Goal: Information Seeking & Learning: Learn about a topic

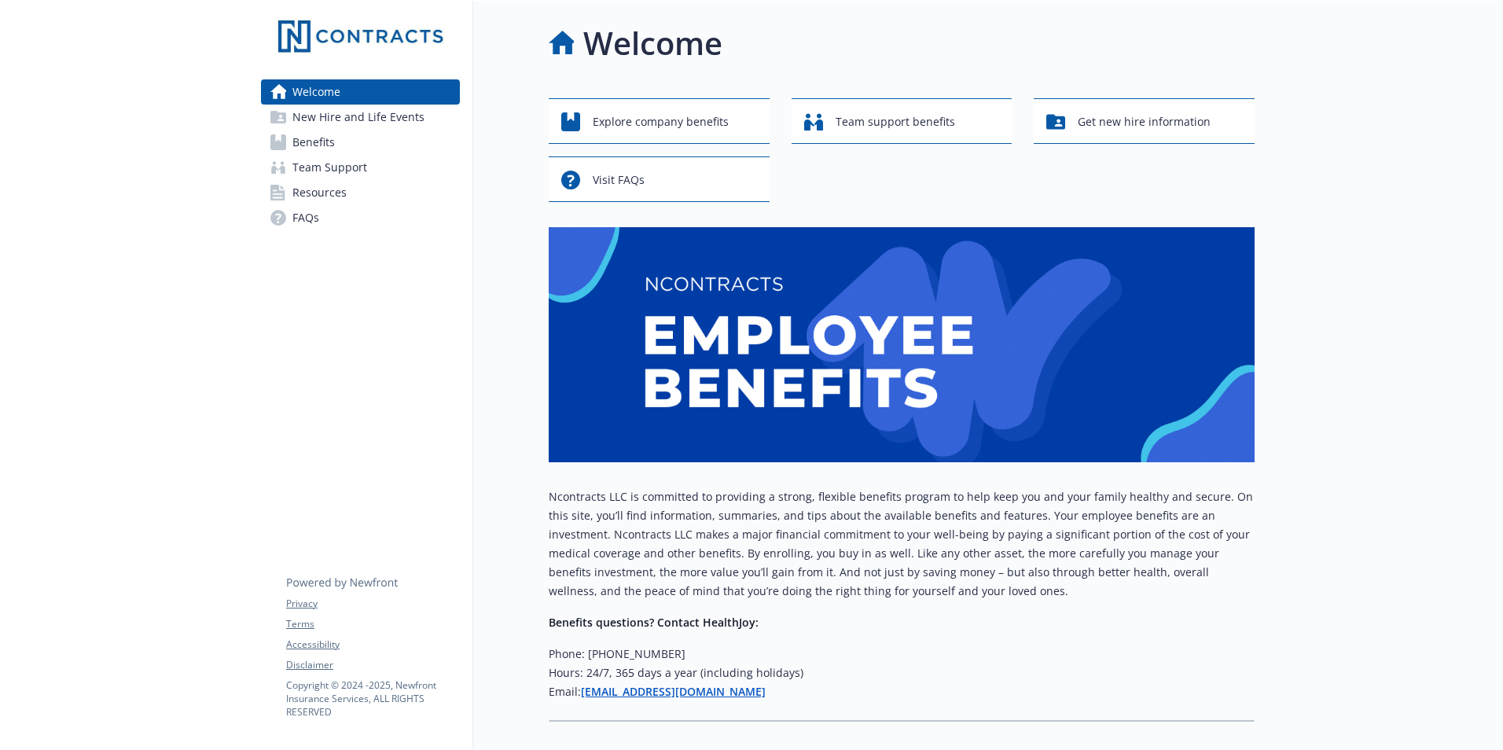
click at [318, 149] on span "Benefits" at bounding box center [313, 142] width 42 height 25
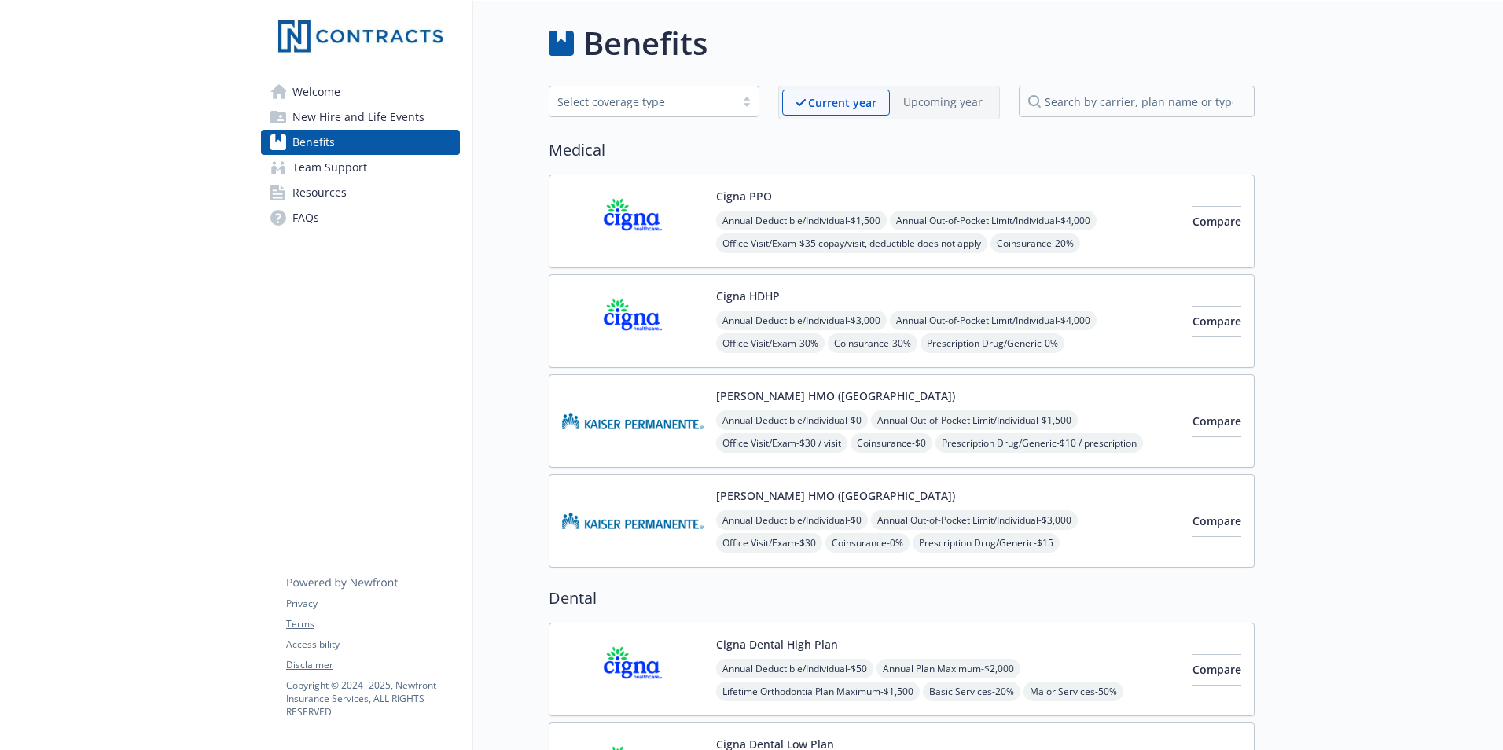
click at [313, 167] on span "Team Support" at bounding box center [329, 167] width 75 height 25
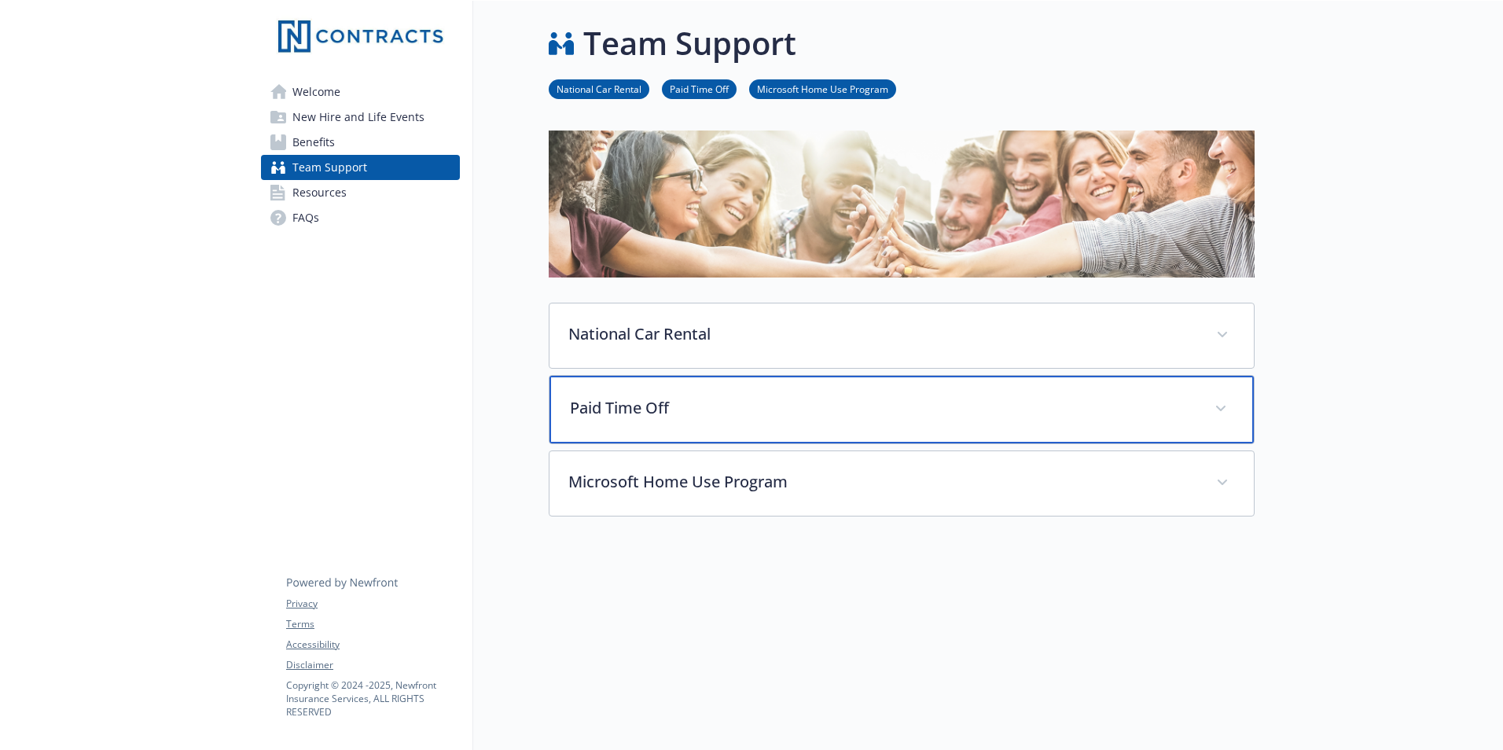
click at [1227, 409] on span at bounding box center [1220, 408] width 25 height 25
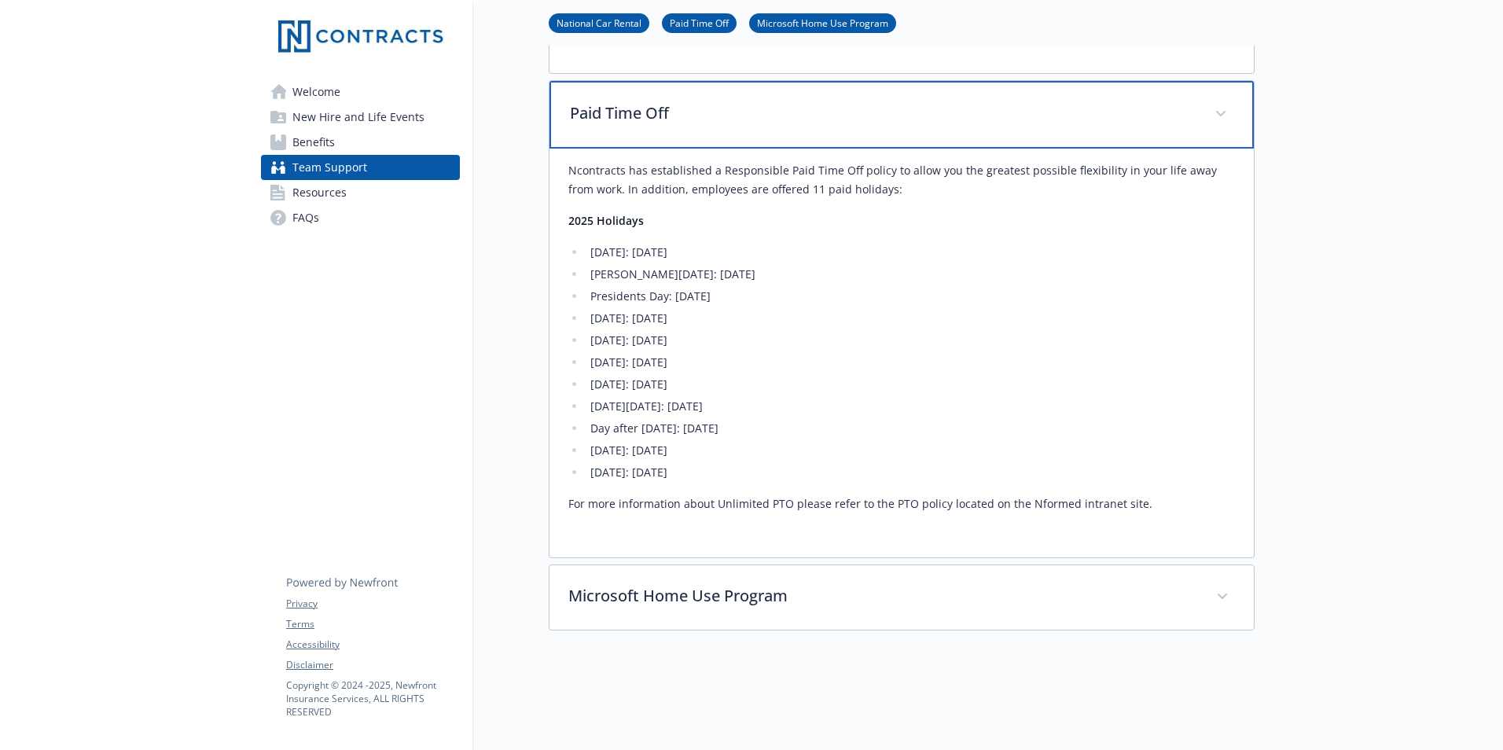
scroll to position [314, 0]
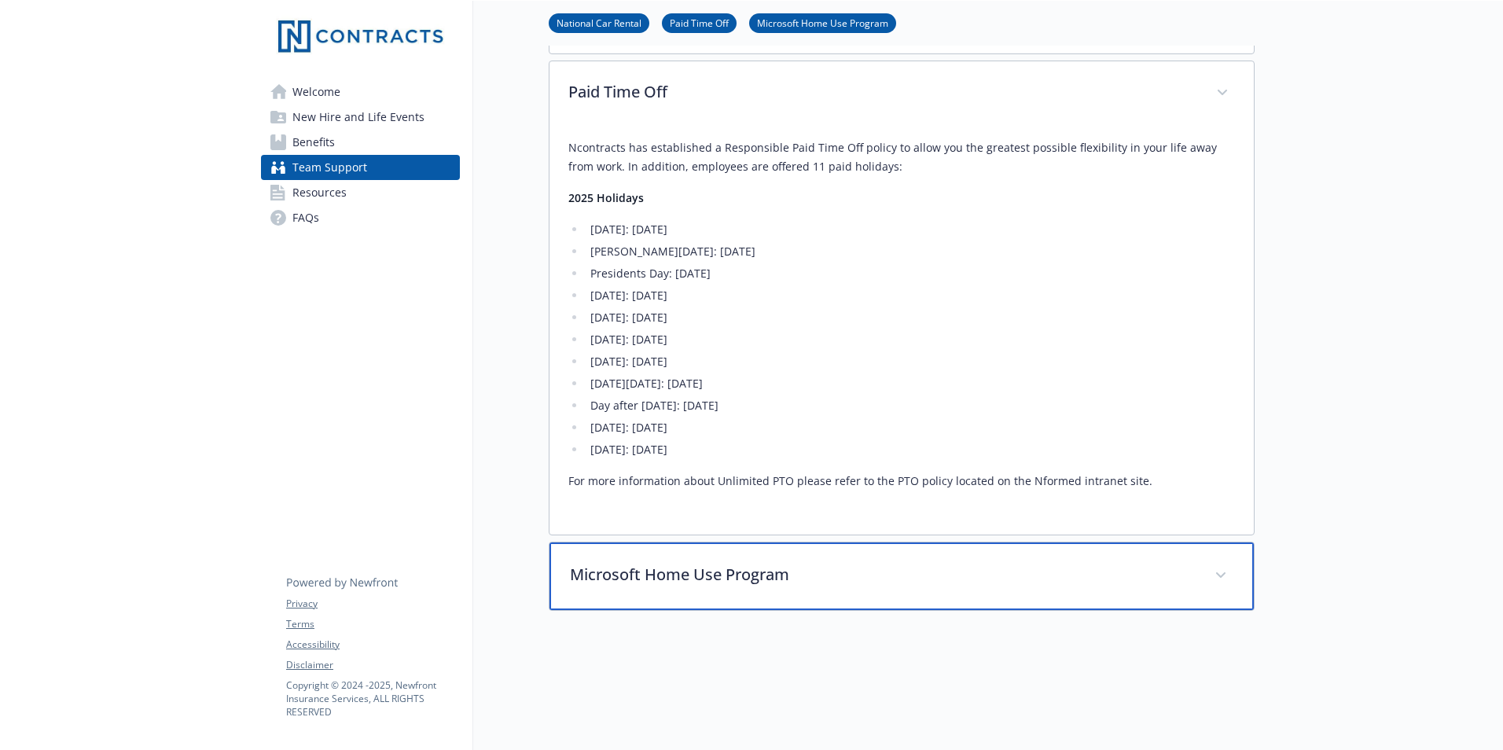
click at [1226, 576] on span at bounding box center [1220, 575] width 25 height 25
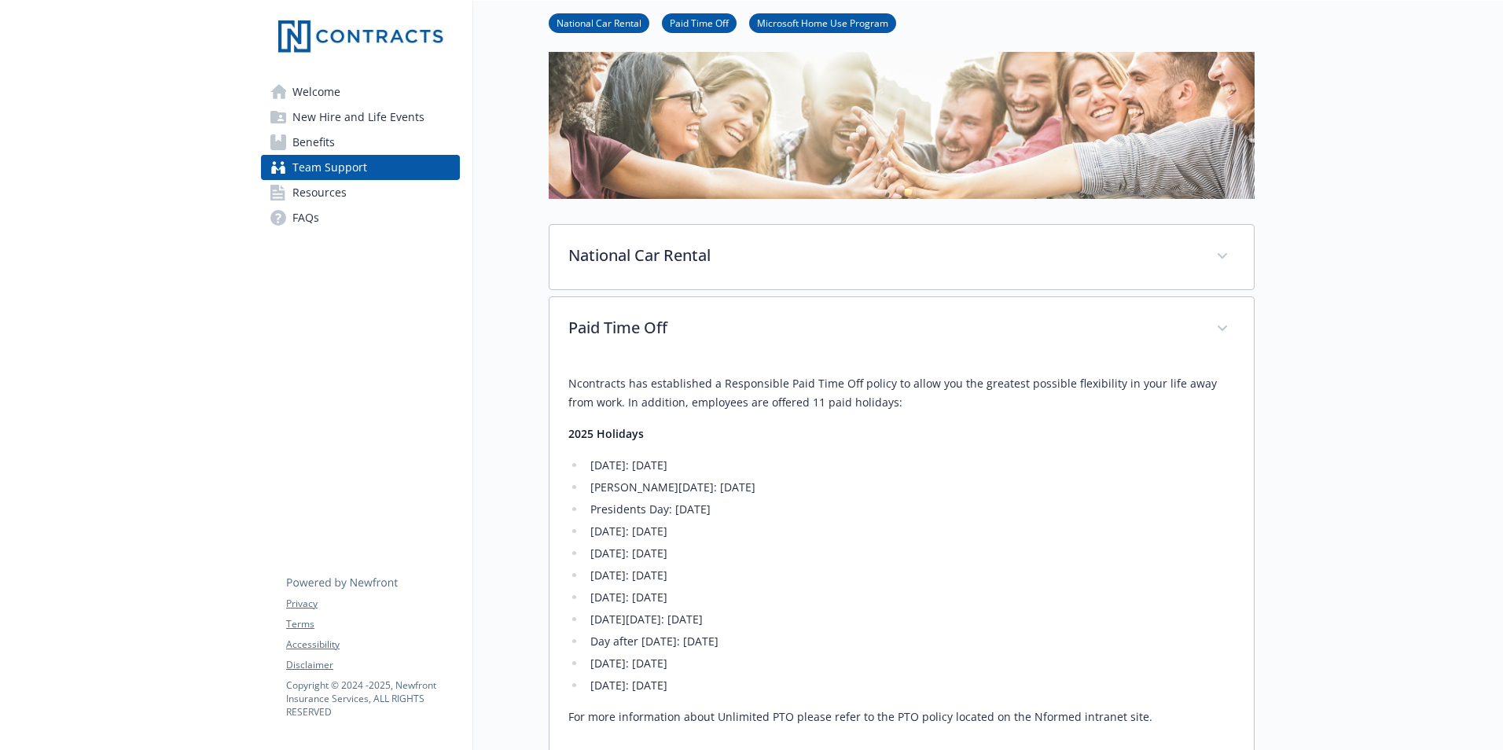
scroll to position [0, 0]
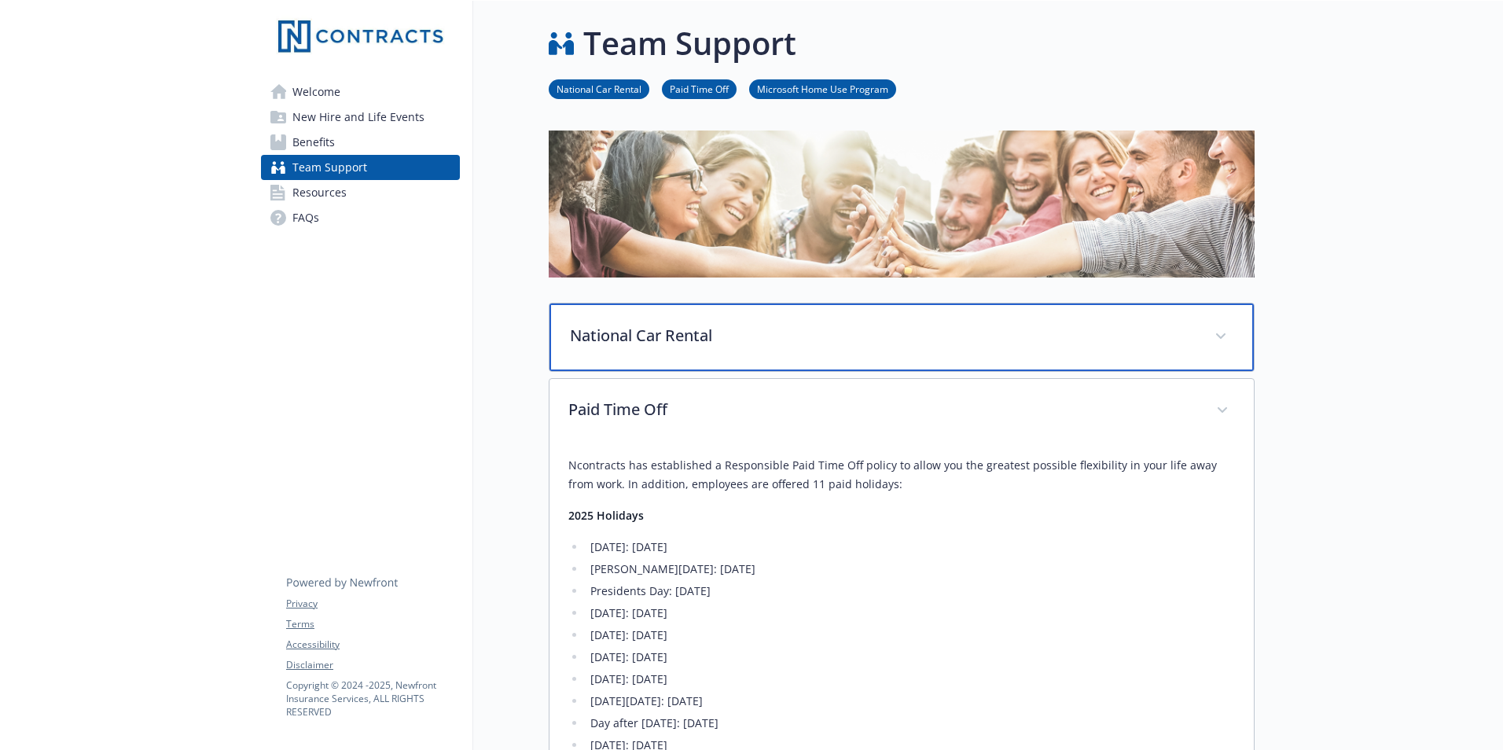
click at [1223, 337] on icon at bounding box center [1220, 336] width 9 height 6
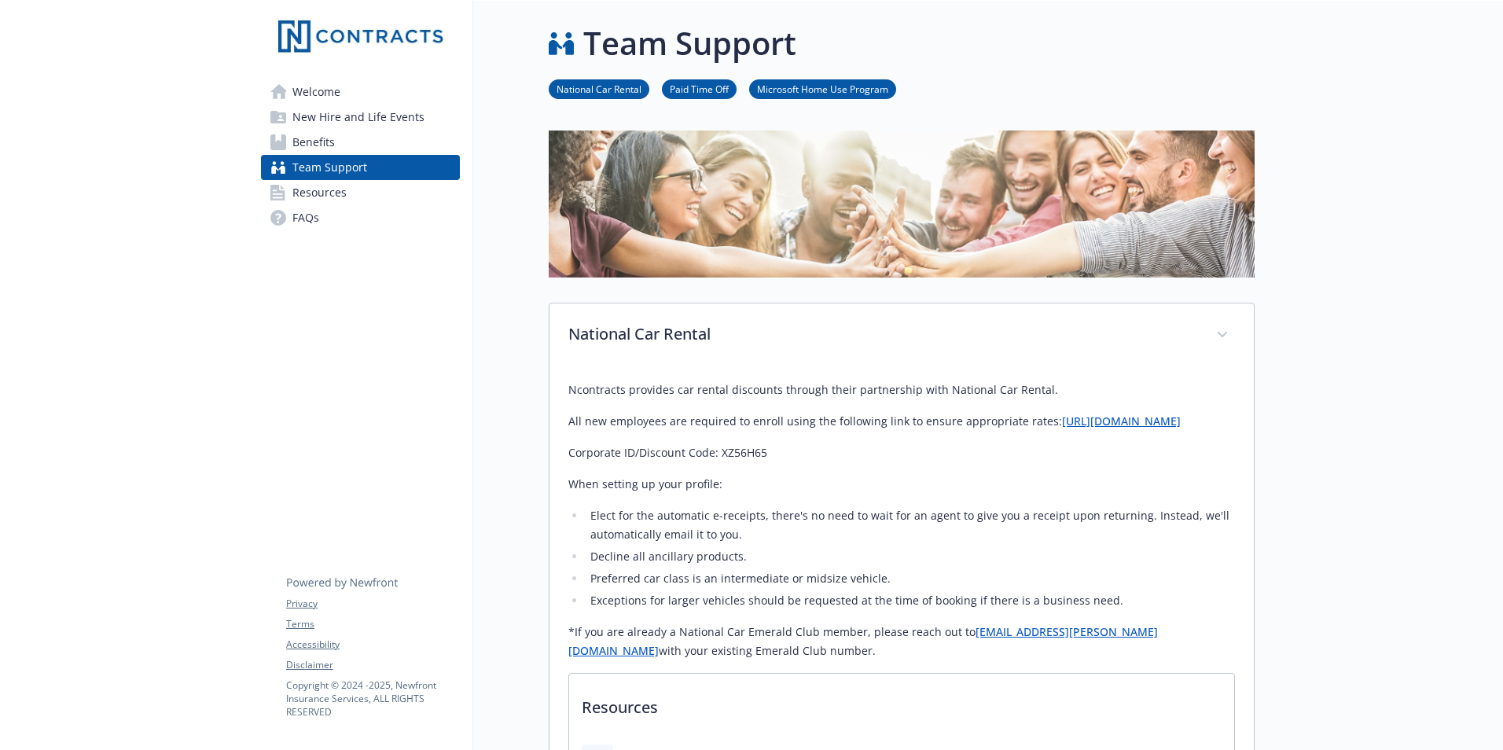
click at [318, 191] on span "Resources" at bounding box center [319, 192] width 54 height 25
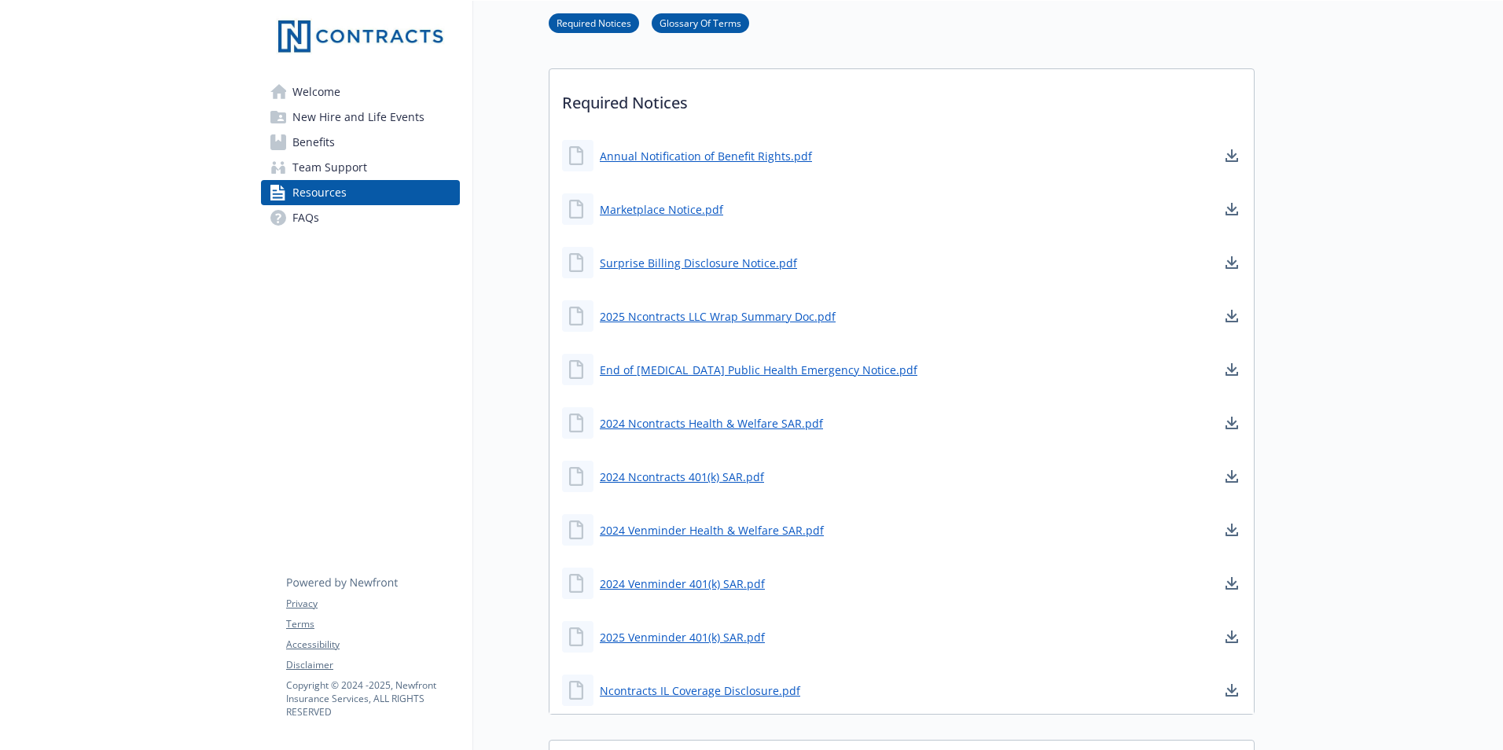
scroll to position [393, 0]
click at [317, 111] on span "New Hire and Life Events" at bounding box center [358, 117] width 132 height 25
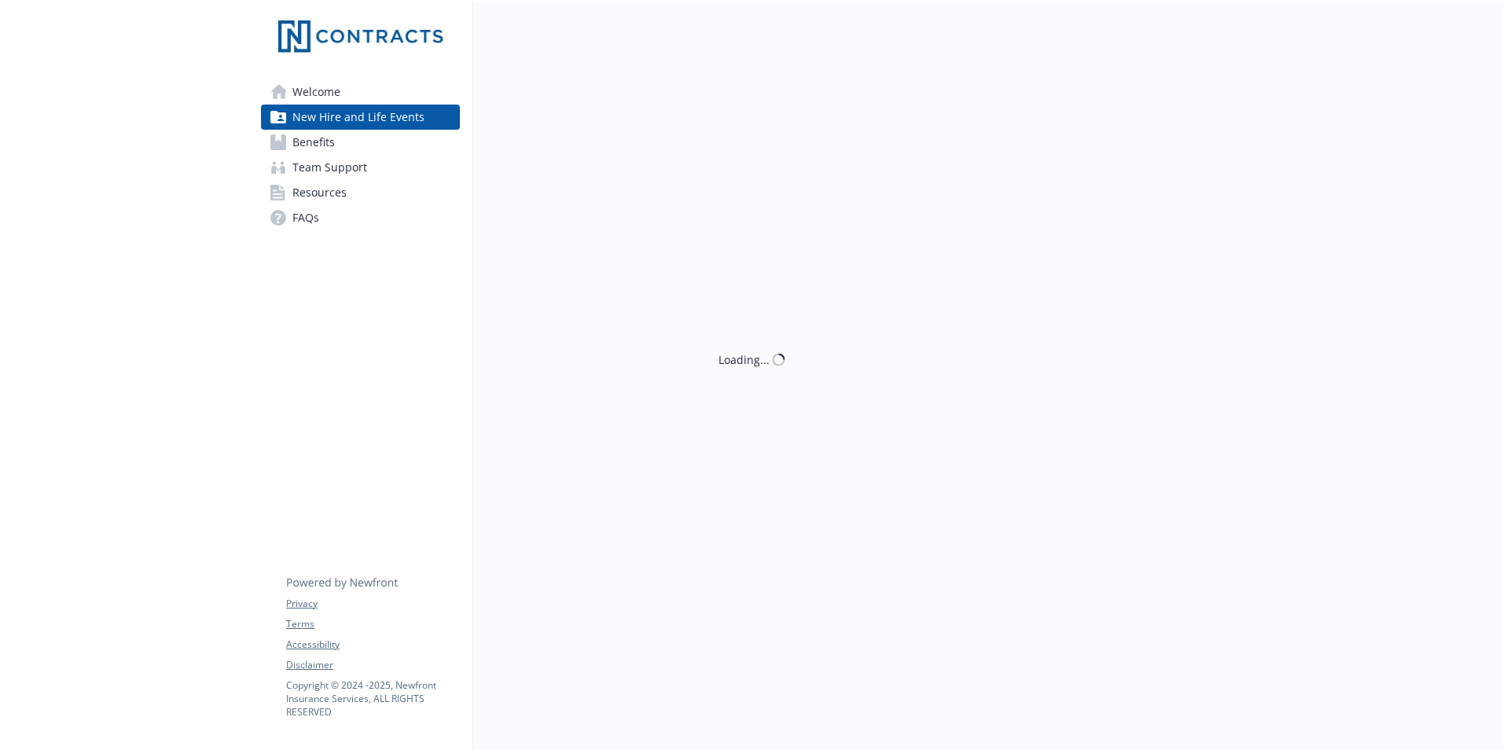
scroll to position [393, 0]
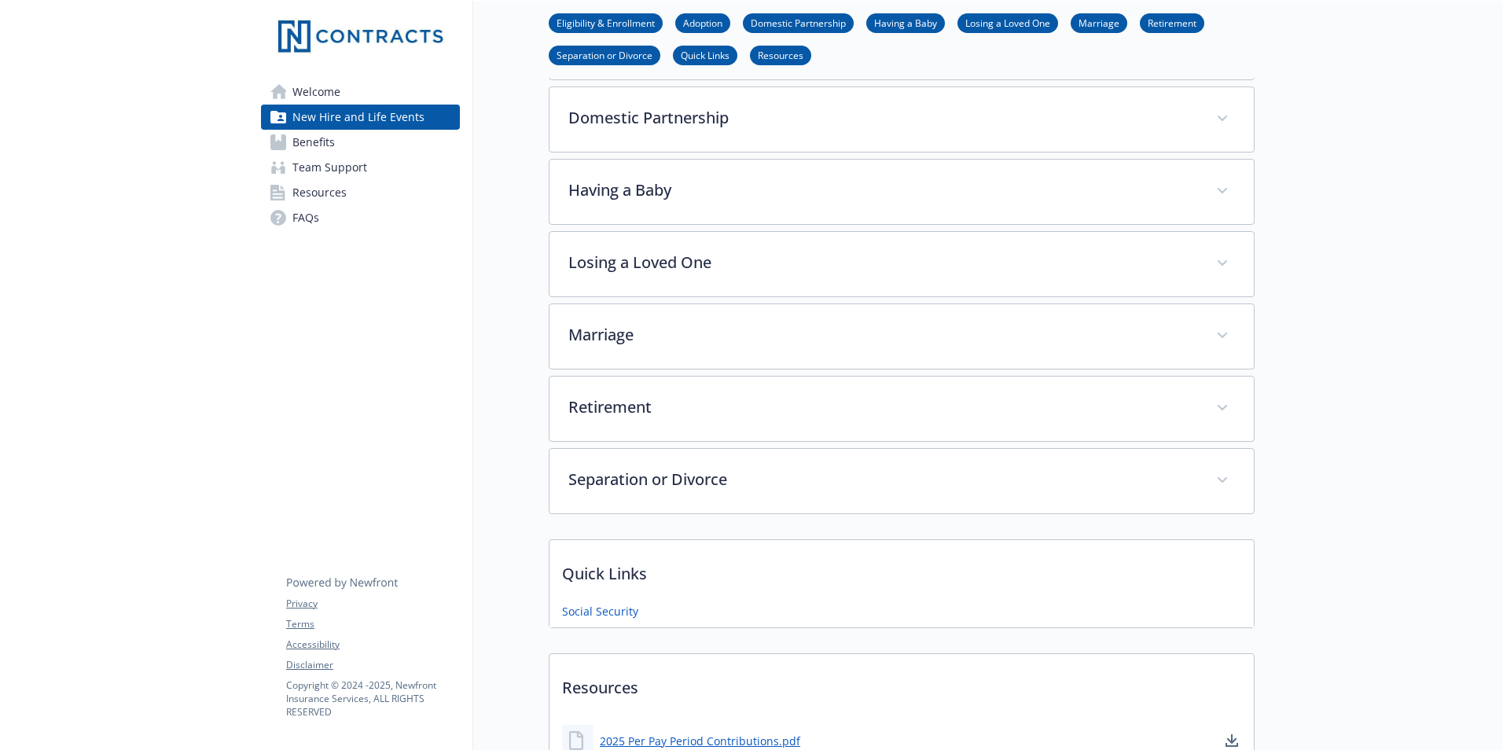
click at [311, 89] on span "Welcome" at bounding box center [316, 91] width 48 height 25
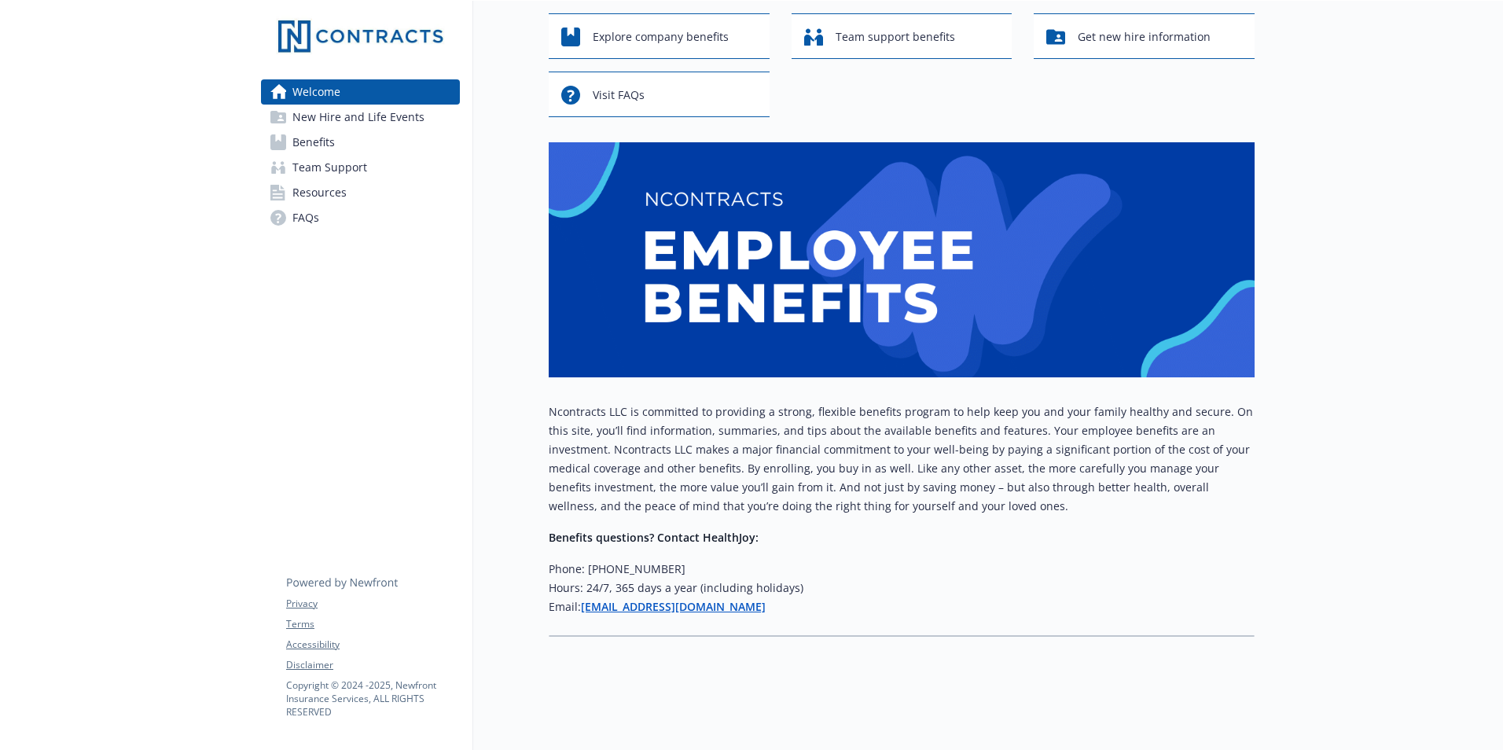
click at [296, 217] on span "FAQs" at bounding box center [305, 217] width 27 height 25
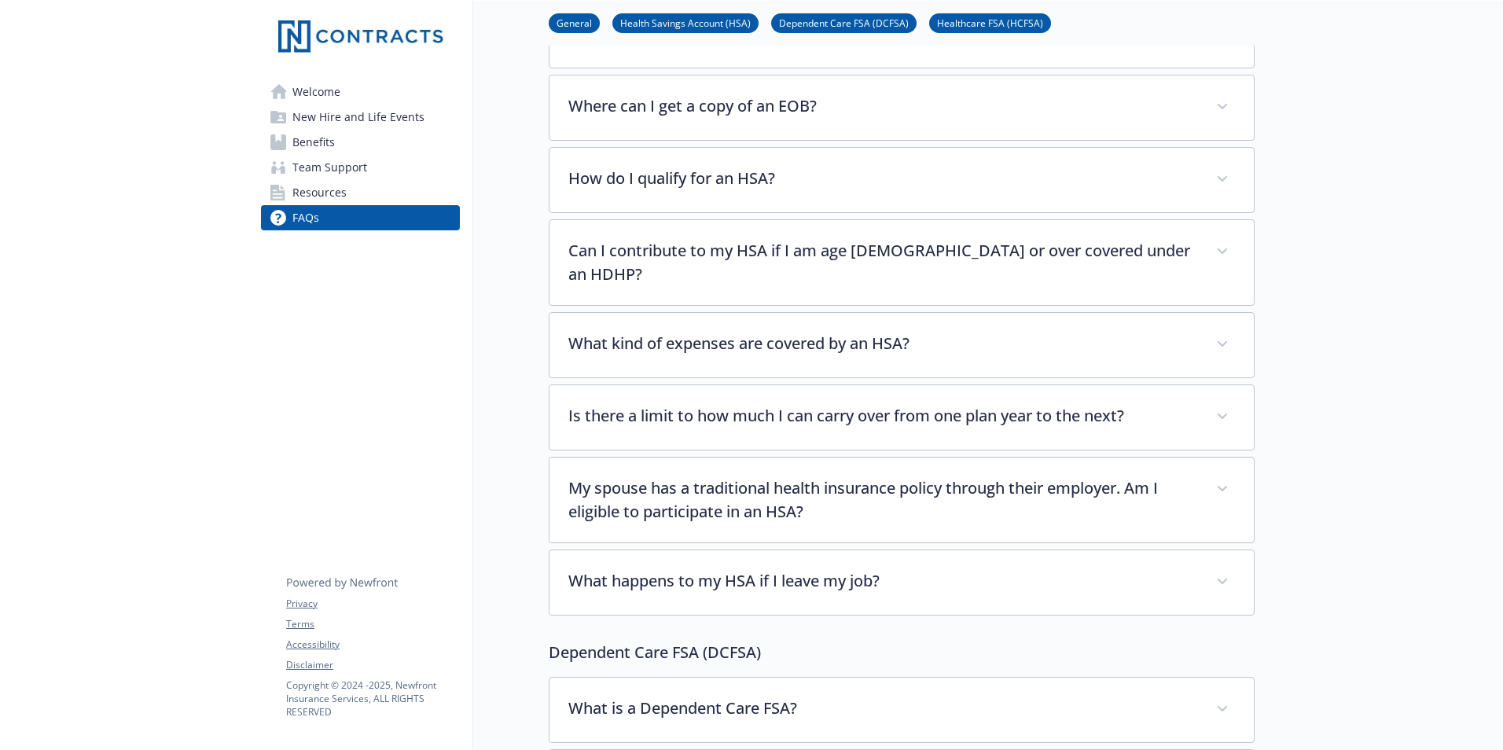
scroll to position [804, 0]
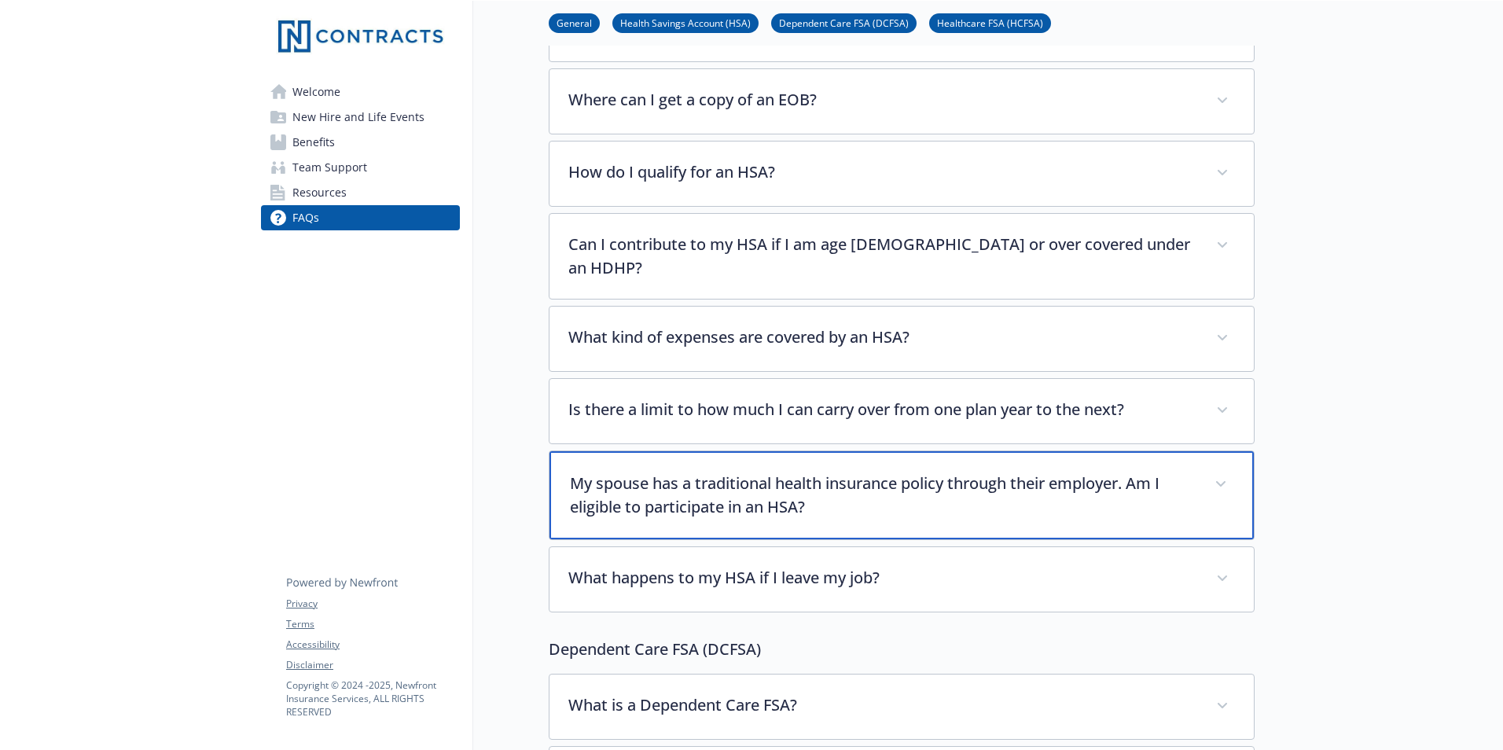
click at [1225, 472] on span at bounding box center [1220, 484] width 25 height 25
